Goal: Task Accomplishment & Management: Manage account settings

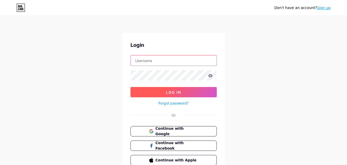
type input "[EMAIL_ADDRESS][DOMAIN_NAME]"
click at [169, 94] on button "Log In" at bounding box center [173, 92] width 86 height 10
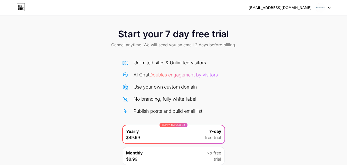
scroll to position [42, 0]
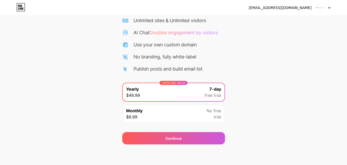
click at [325, 7] on div at bounding box center [322, 7] width 15 height 9
click at [284, 18] on li "Logout" at bounding box center [298, 21] width 64 height 14
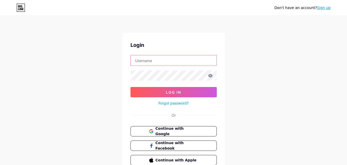
type input "[EMAIL_ADDRESS][DOMAIN_NAME]"
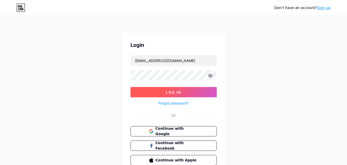
click at [175, 92] on span "Log In" at bounding box center [173, 92] width 15 height 4
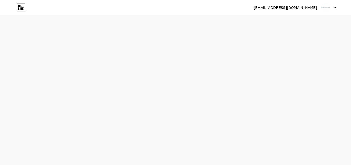
click at [297, 8] on div "[EMAIL_ADDRESS][DOMAIN_NAME]" at bounding box center [283, 7] width 63 height 5
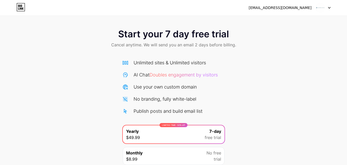
click at [324, 7] on img at bounding box center [320, 8] width 10 height 10
click at [266, 8] on div "[EMAIL_ADDRESS][DOMAIN_NAME]" at bounding box center [279, 7] width 63 height 5
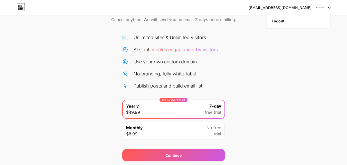
scroll to position [16, 0]
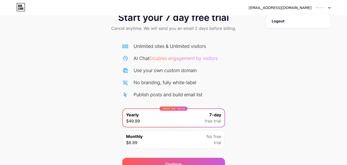
click at [165, 42] on div "Unlimited sites & Unlimited visitors AI Chat Doubles engagement by visitors Use…" at bounding box center [173, 94] width 103 height 114
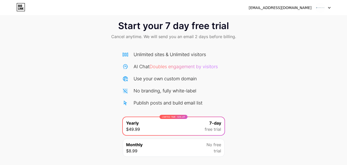
scroll to position [0, 0]
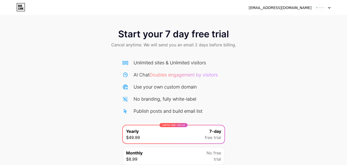
click at [20, 5] on icon at bounding box center [20, 7] width 9 height 8
